Goal: Task Accomplishment & Management: Manage account settings

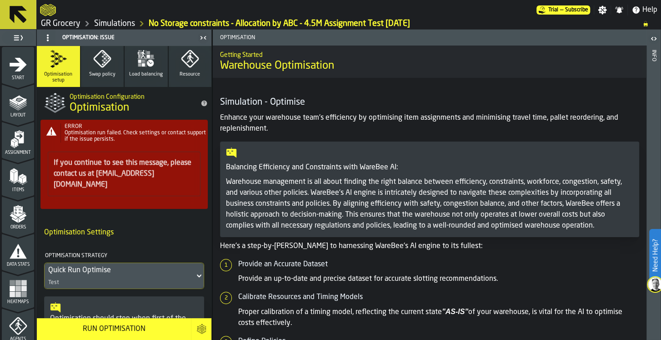
scroll to position [377, 0]
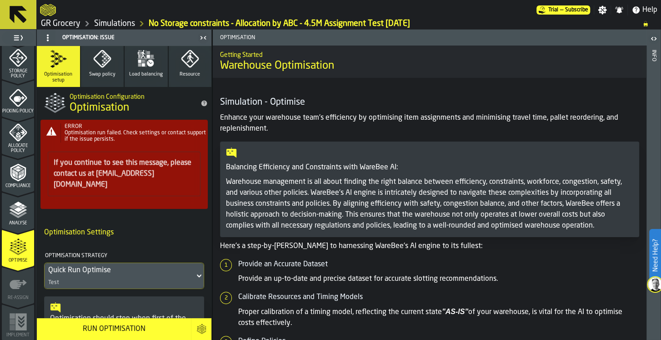
click at [48, 5] on icon "logo-header" at bounding box center [48, 10] width 16 height 13
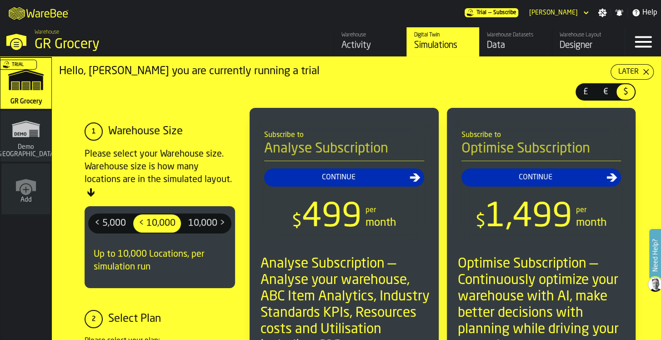
click at [638, 40] on icon "button-toggle-Menu" at bounding box center [644, 42] width 22 height 22
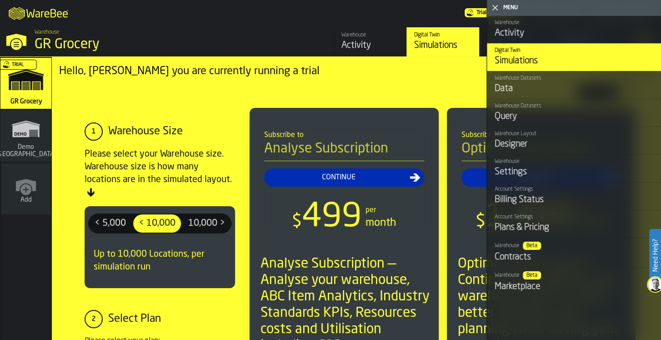
click at [352, 15] on div "M A K I N G W A R E H O U S E S M O R E EF F I C I E N T Trial — Subscribe [PER…" at bounding box center [330, 12] width 661 height 25
click at [522, 170] on div "Settings" at bounding box center [574, 172] width 159 height 13
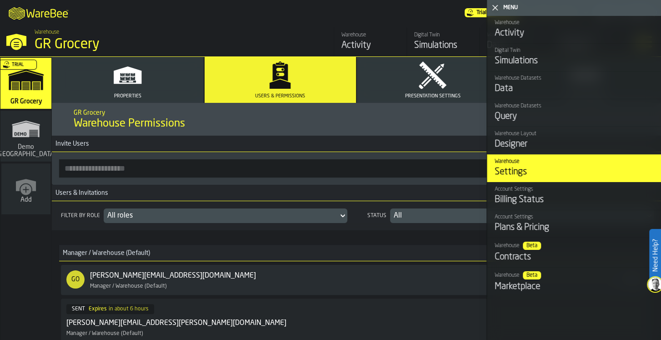
click at [104, 90] on button "Properties" at bounding box center [128, 80] width 152 height 46
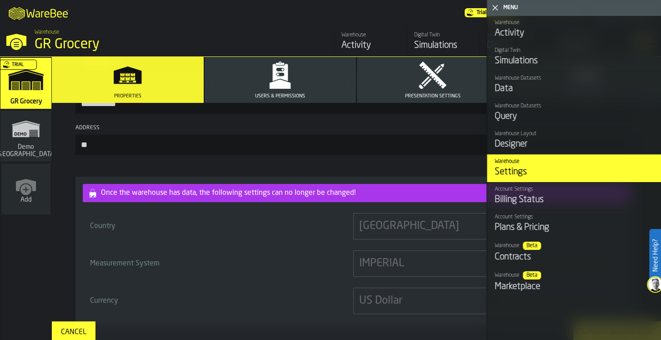
scroll to position [118, 0]
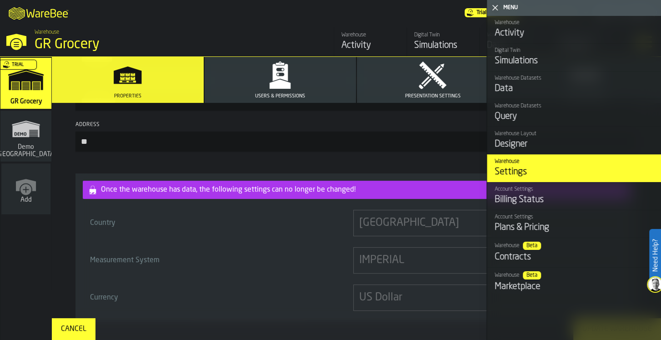
click at [290, 85] on icon "button" at bounding box center [280, 74] width 29 height 29
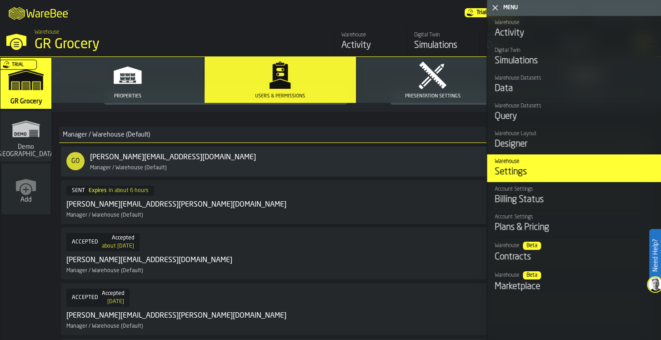
click at [496, 4] on icon "button-toggle-Close me" at bounding box center [495, 7] width 11 height 11
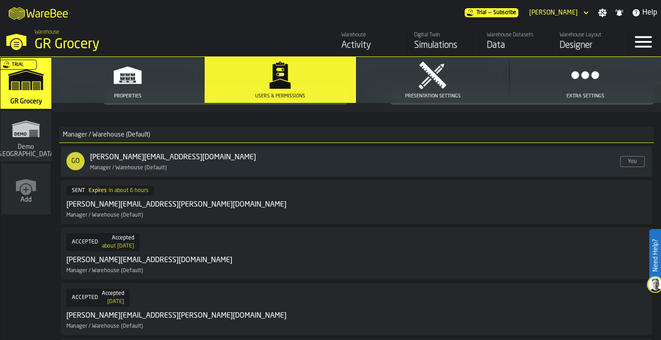
scroll to position [0, 0]
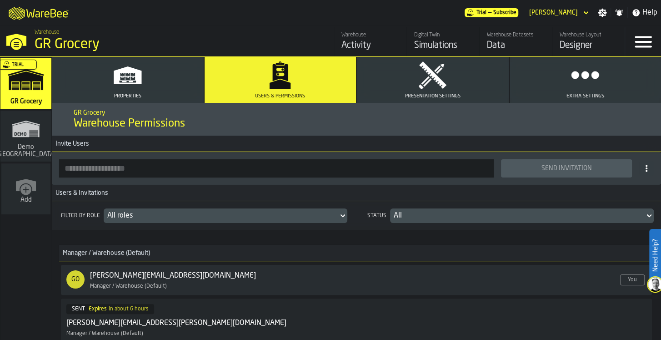
click at [100, 168] on input "button-toolbar-" at bounding box center [276, 168] width 435 height 18
click at [81, 167] on input "button-toolbar-" at bounding box center [276, 168] width 435 height 18
click at [362, 187] on h3 "Users & Invitations" at bounding box center [356, 193] width 609 height 16
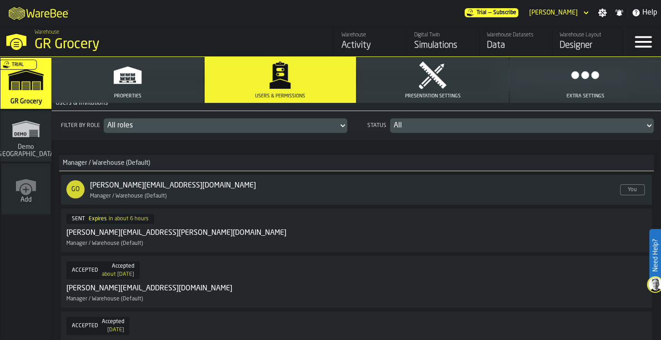
scroll to position [90, 0]
click at [310, 122] on div "All roles" at bounding box center [220, 126] width 227 height 11
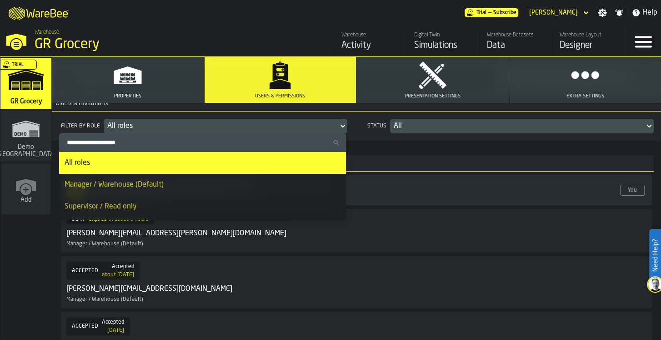
click at [359, 156] on h3 "Manager / Warehouse (Default)" at bounding box center [356, 163] width 595 height 16
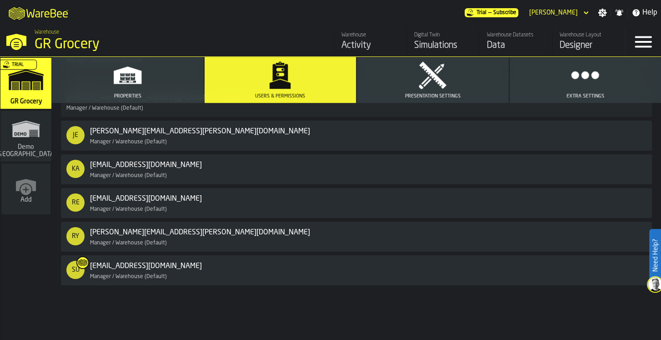
scroll to position [550, 0]
click at [269, 237] on div "RY [EMAIL_ADDRESS][PERSON_NAME][DOMAIN_NAME] Enabled Manager / Warehouse (Defau…" at bounding box center [356, 235] width 580 height 19
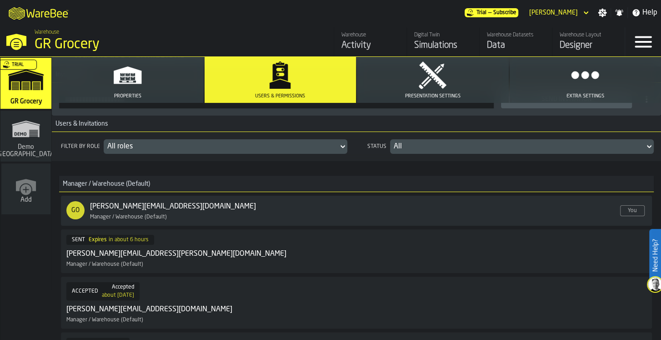
scroll to position [0, 0]
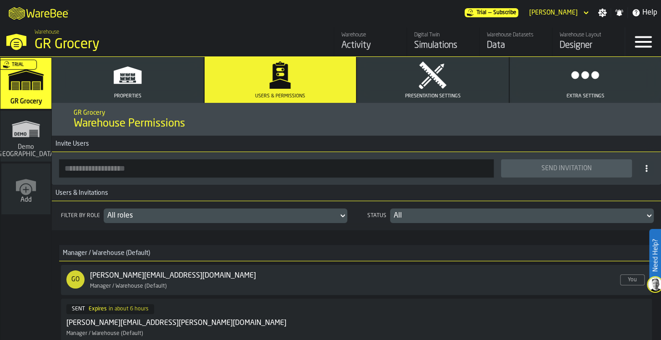
click at [492, 218] on div "All" at bounding box center [517, 215] width 247 height 11
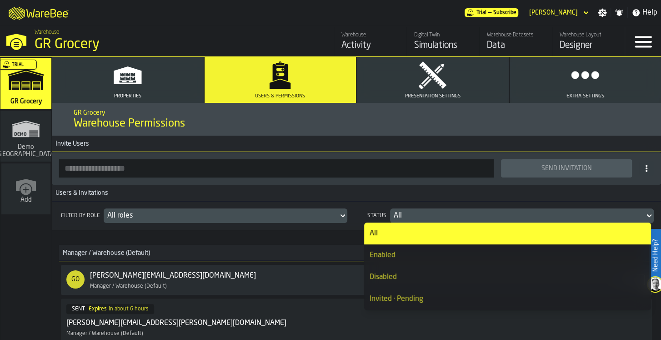
click at [214, 280] on div "GO [PERSON_NAME][EMAIL_ADDRESS][DOMAIN_NAME] Enabled Manager / Warehouse (Defau…" at bounding box center [342, 279] width 552 height 19
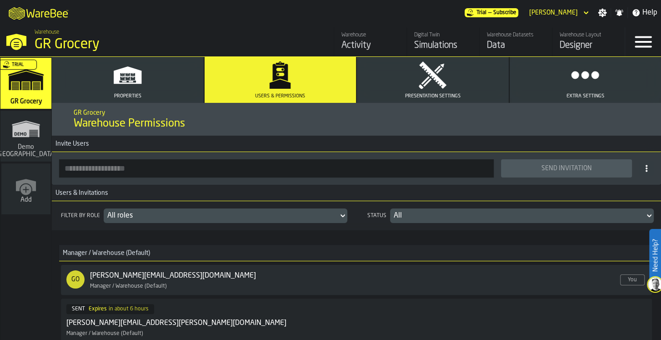
click at [620, 277] on span "You" at bounding box center [632, 279] width 25 height 11
click at [645, 169] on icon at bounding box center [646, 168] width 7 height 7
click at [508, 281] on div "GO [PERSON_NAME][EMAIL_ADDRESS][DOMAIN_NAME] Enabled Manager / Warehouse (Defau…" at bounding box center [342, 279] width 552 height 19
click at [118, 282] on div "[PERSON_NAME][EMAIL_ADDRESS][DOMAIN_NAME] Enabled Manager / Warehouse (Default)" at bounding box center [187, 279] width 195 height 19
drag, startPoint x: 118, startPoint y: 282, endPoint x: 60, endPoint y: 232, distance: 76.4
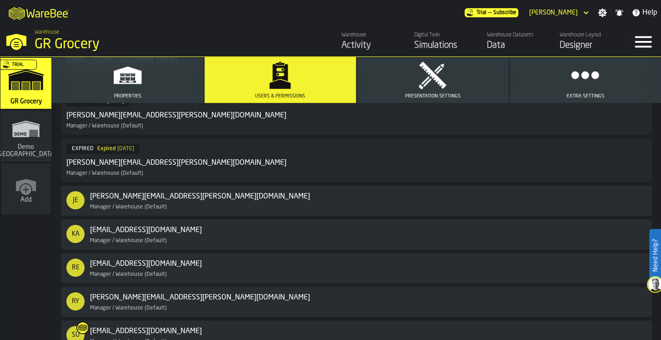
scroll to position [561, 0]
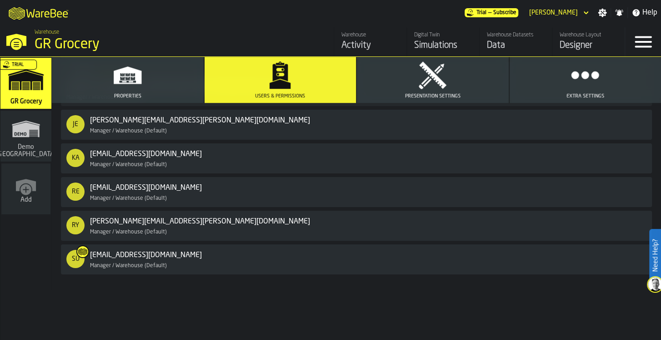
click at [365, 218] on div "RY [EMAIL_ADDRESS][PERSON_NAME][DOMAIN_NAME] Enabled Manager / Warehouse (Defau…" at bounding box center [356, 225] width 580 height 19
click at [160, 196] on div "Manager / Warehouse (Default)" at bounding box center [160, 198] width 141 height 6
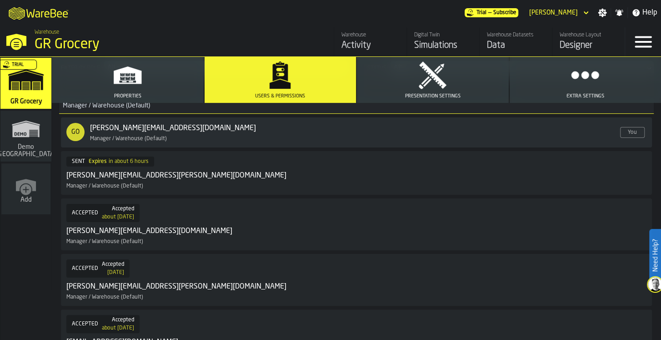
scroll to position [147, 0]
click at [519, 192] on div "SENT Expires in about 6 hours [PERSON_NAME][EMAIL_ADDRESS][PERSON_NAME][DOMAIN_…" at bounding box center [356, 173] width 591 height 44
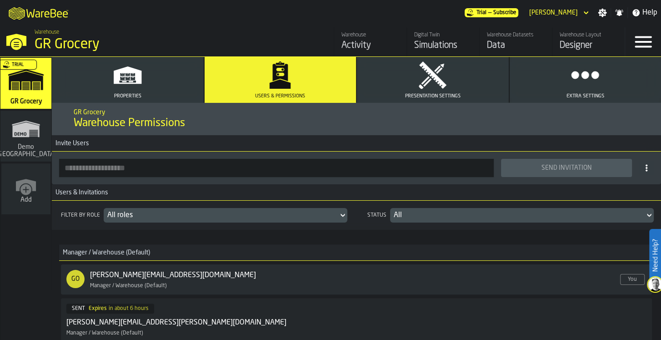
scroll to position [1, 0]
click at [478, 216] on div "All" at bounding box center [517, 214] width 247 height 11
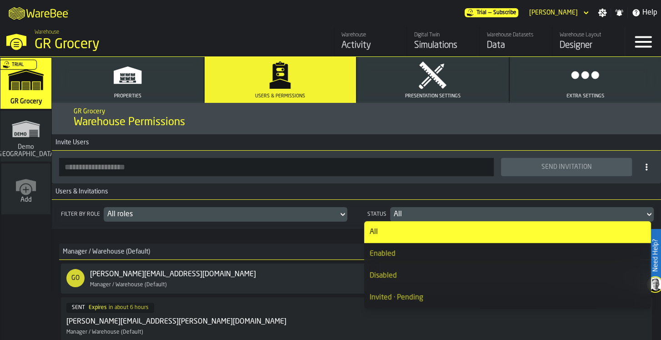
click at [433, 275] on div "Disabled" at bounding box center [508, 275] width 276 height 11
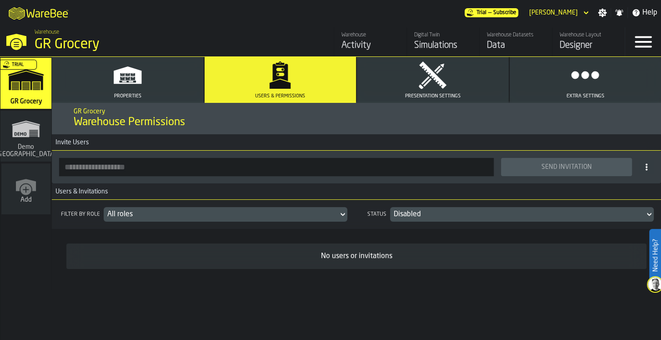
click at [441, 207] on div "Disabled" at bounding box center [517, 214] width 255 height 15
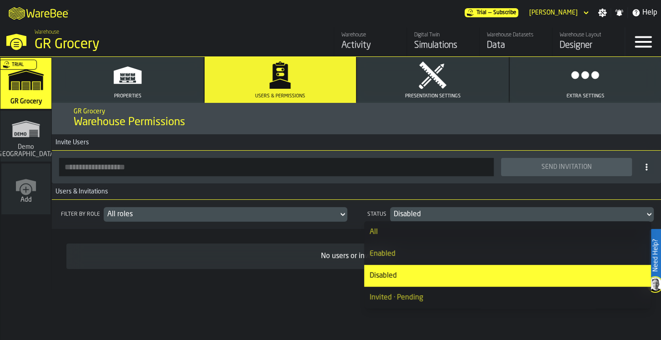
click at [423, 256] on div "Enabled" at bounding box center [508, 253] width 276 height 11
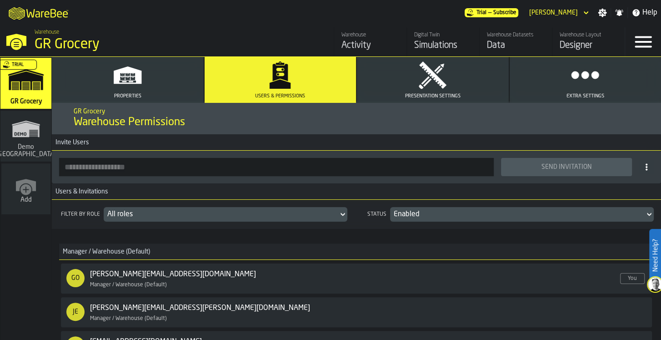
click at [644, 173] on span at bounding box center [646, 167] width 15 height 15
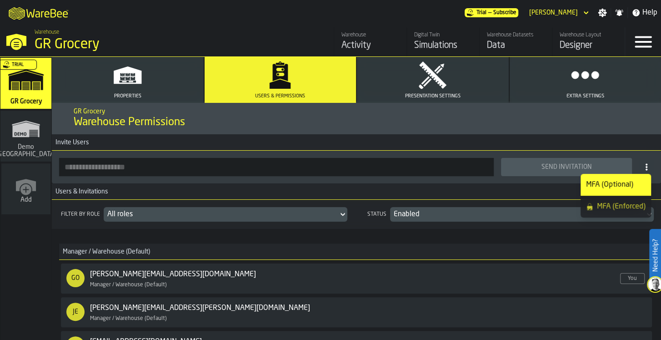
click at [467, 97] on button "Presentation Settings" at bounding box center [433, 80] width 152 height 46
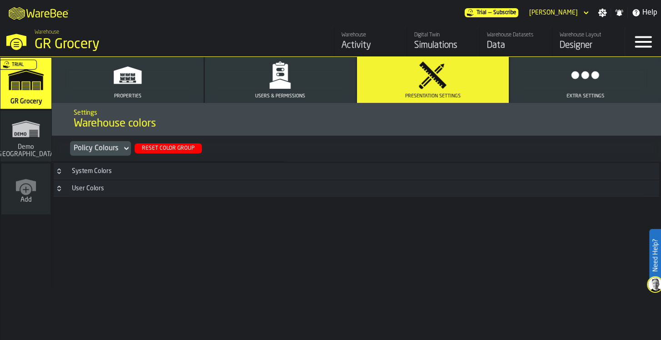
click at [560, 79] on button "Extra Settings" at bounding box center [586, 80] width 152 height 46
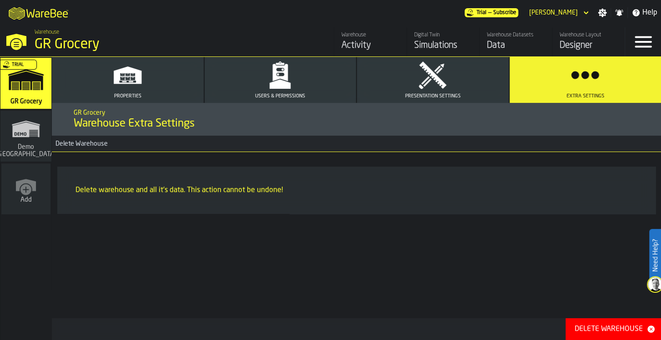
click at [277, 82] on polygon "button" at bounding box center [280, 84] width 21 height 10
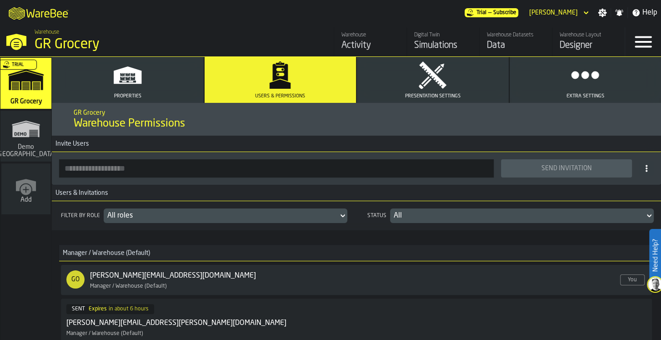
click at [343, 286] on div "GO [PERSON_NAME][EMAIL_ADDRESS][DOMAIN_NAME] Enabled Manager / Warehouse (Defau…" at bounding box center [342, 279] width 552 height 19
click at [47, 33] on span "Warehouse" at bounding box center [47, 32] width 25 height 6
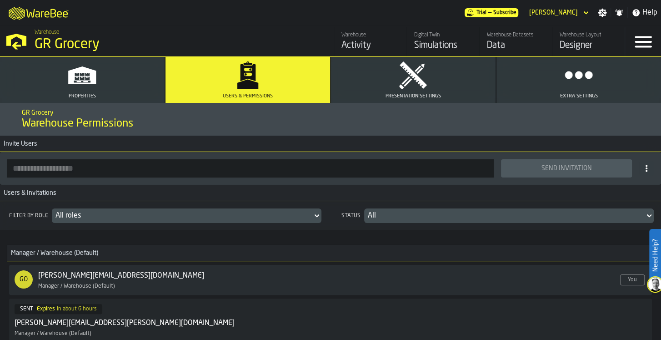
click at [50, 14] on icon "logo-header" at bounding box center [52, 13] width 5 height 9
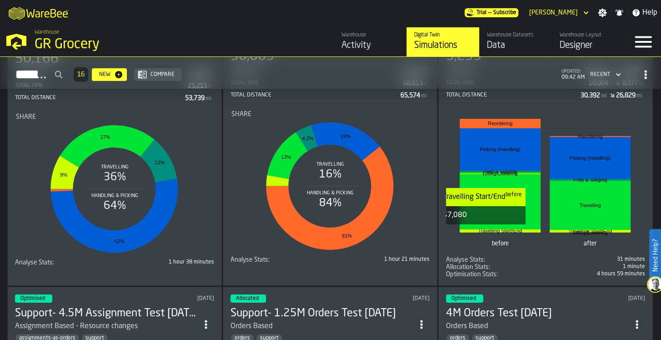
scroll to position [1886, 0]
